Goal: Information Seeking & Learning: Learn about a topic

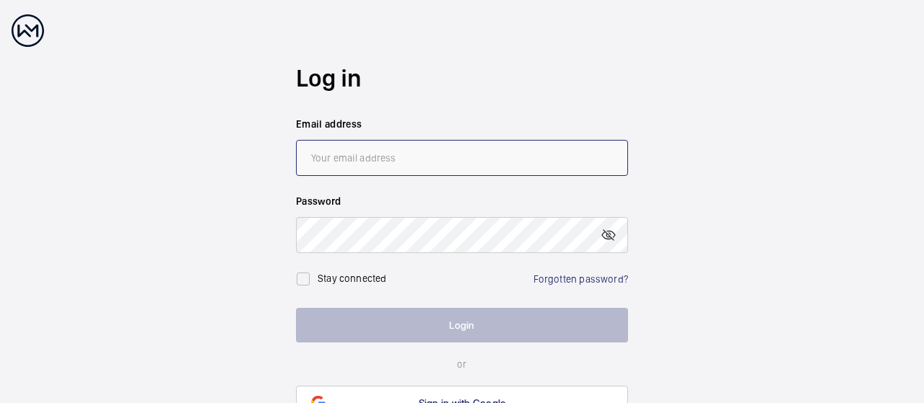
type input "[PERSON_NAME][EMAIL_ADDRESS][PERSON_NAME][DOMAIN_NAME]"
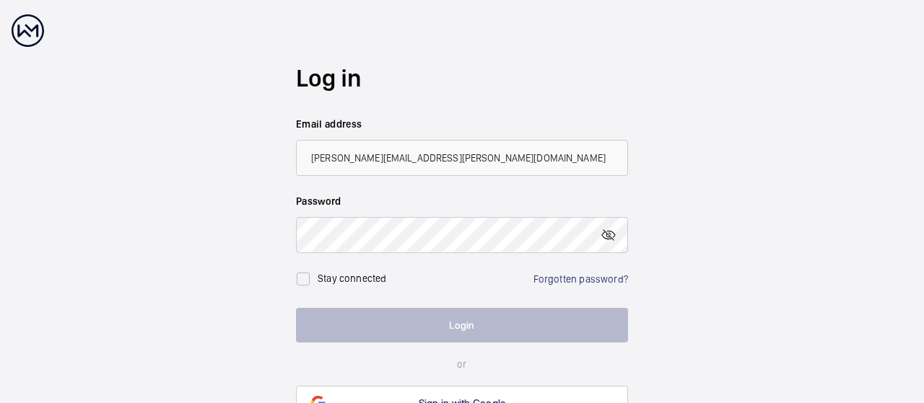
click at [486, 323] on button "Login" at bounding box center [462, 325] width 332 height 35
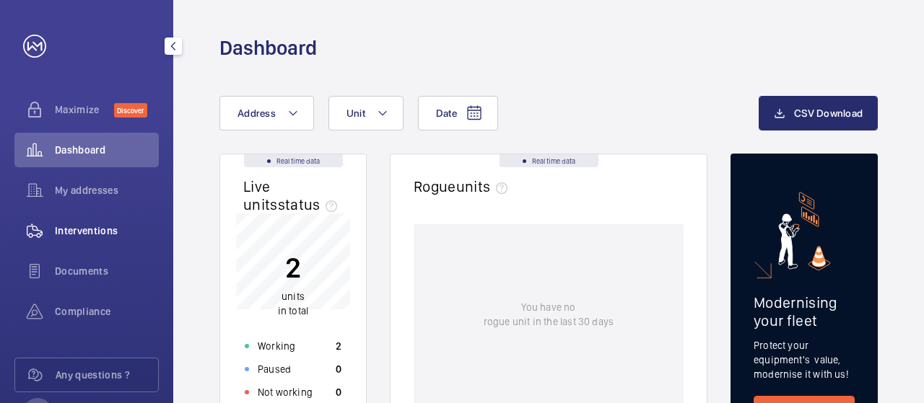
click at [123, 217] on div "Interventions" at bounding box center [86, 231] width 144 height 35
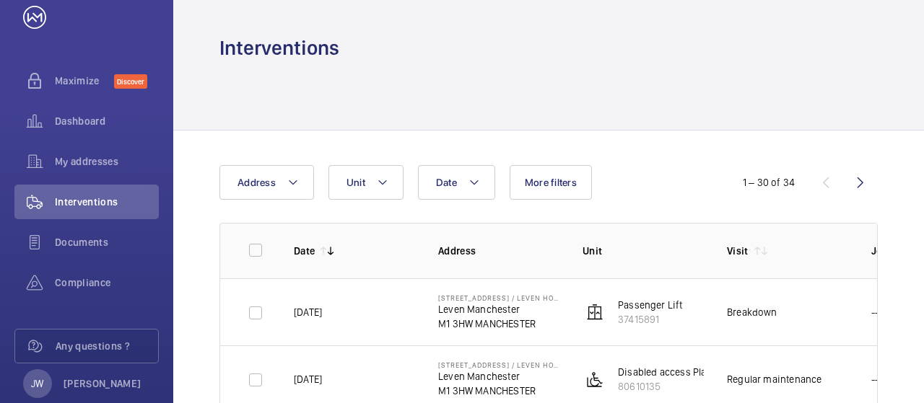
scroll to position [58, 0]
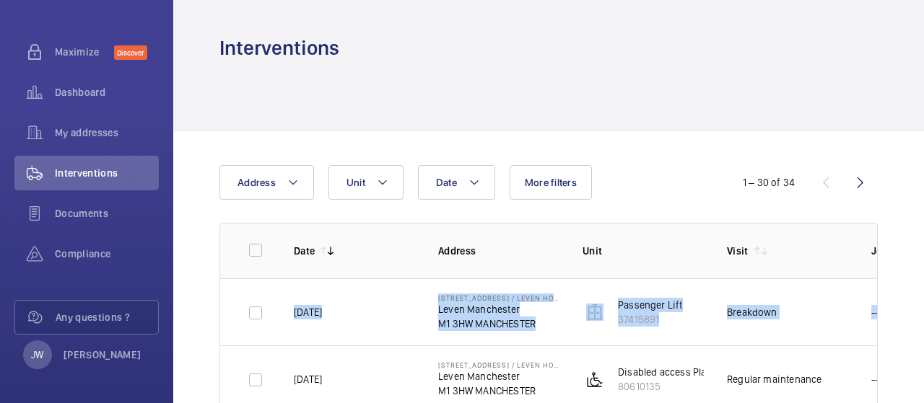
drag, startPoint x: 923, startPoint y: 206, endPoint x: 923, endPoint y: 301, distance: 95.3
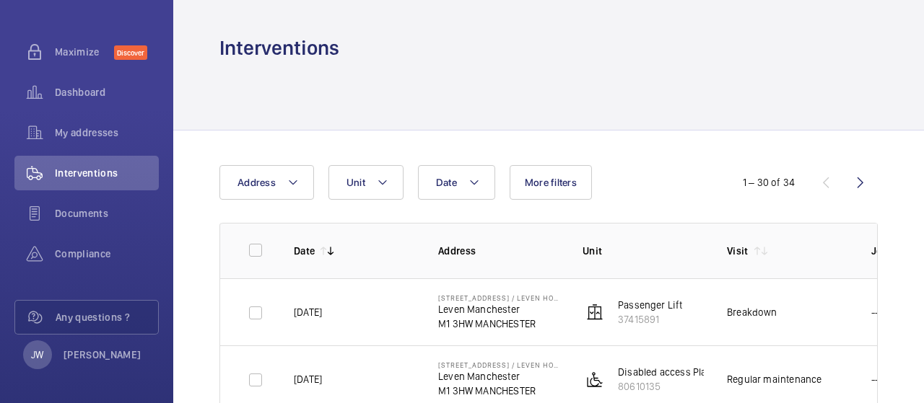
click at [691, 108] on div at bounding box center [548, 95] width 658 height 69
drag, startPoint x: 923, startPoint y: 173, endPoint x: 923, endPoint y: 350, distance: 177.6
click at [676, 70] on div at bounding box center [548, 95] width 658 height 69
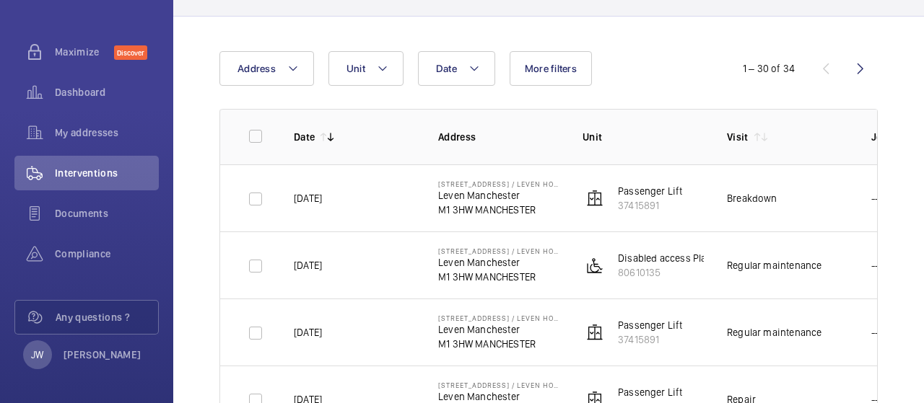
scroll to position [115, 0]
click at [640, 323] on p "Passenger Lift" at bounding box center [650, 324] width 65 height 14
click at [525, 327] on p "Leven Manchester" at bounding box center [498, 328] width 121 height 14
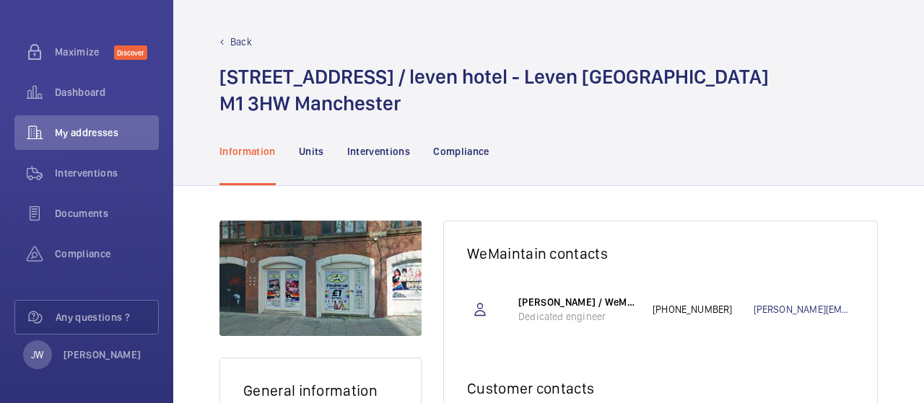
scroll to position [29, 0]
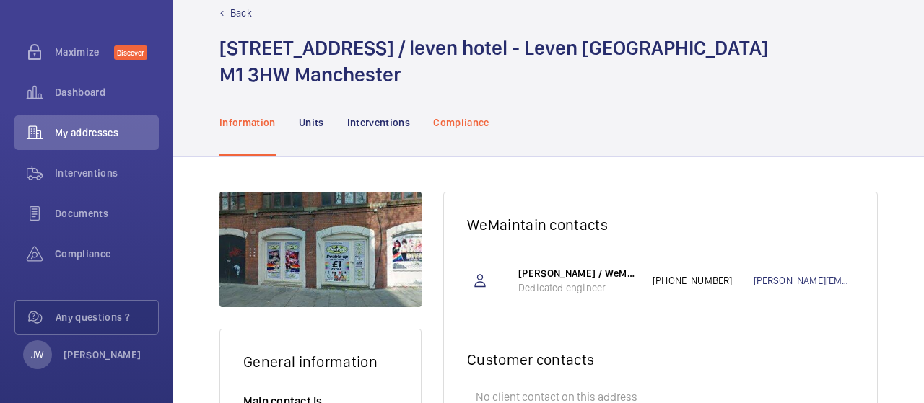
click at [464, 93] on div "Compliance" at bounding box center [461, 122] width 56 height 69
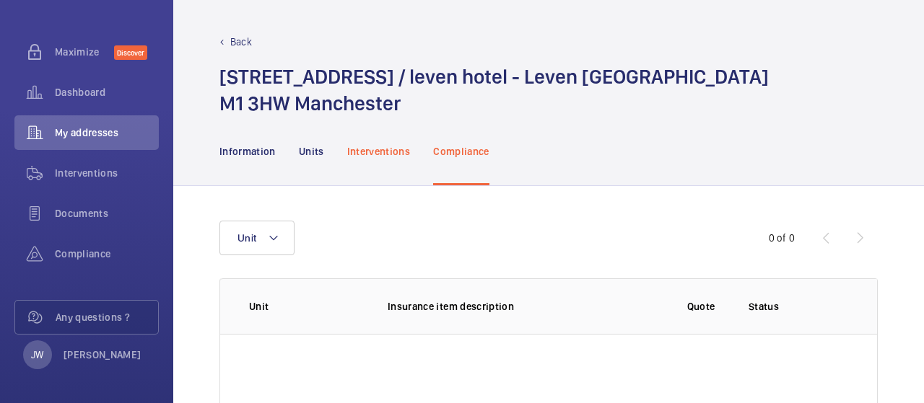
click at [407, 125] on div "Interventions" at bounding box center [379, 151] width 64 height 69
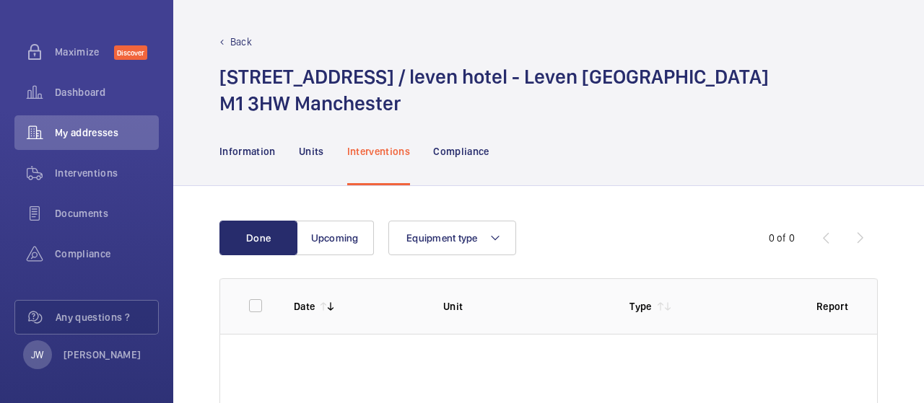
click at [385, 159] on div "Interventions" at bounding box center [379, 151] width 64 height 69
click at [313, 157] on p "Units" at bounding box center [311, 151] width 25 height 14
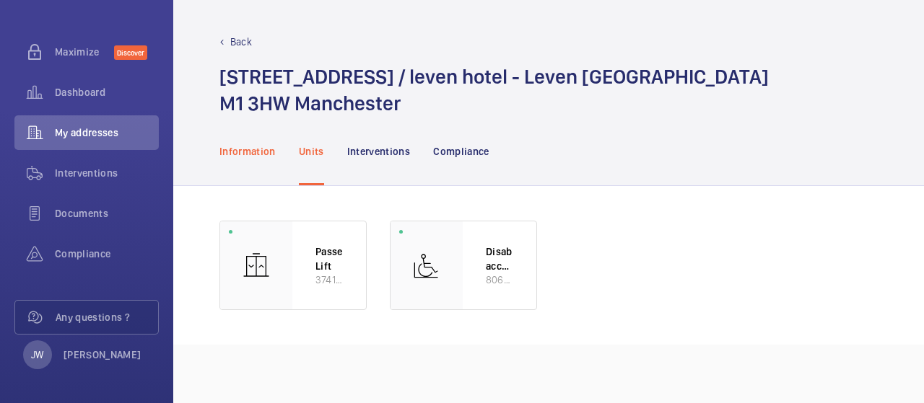
drag, startPoint x: 260, startPoint y: 153, endPoint x: 233, endPoint y: 151, distance: 26.8
click at [233, 151] on p "Information" at bounding box center [247, 151] width 56 height 14
